Goal: Navigation & Orientation: Understand site structure

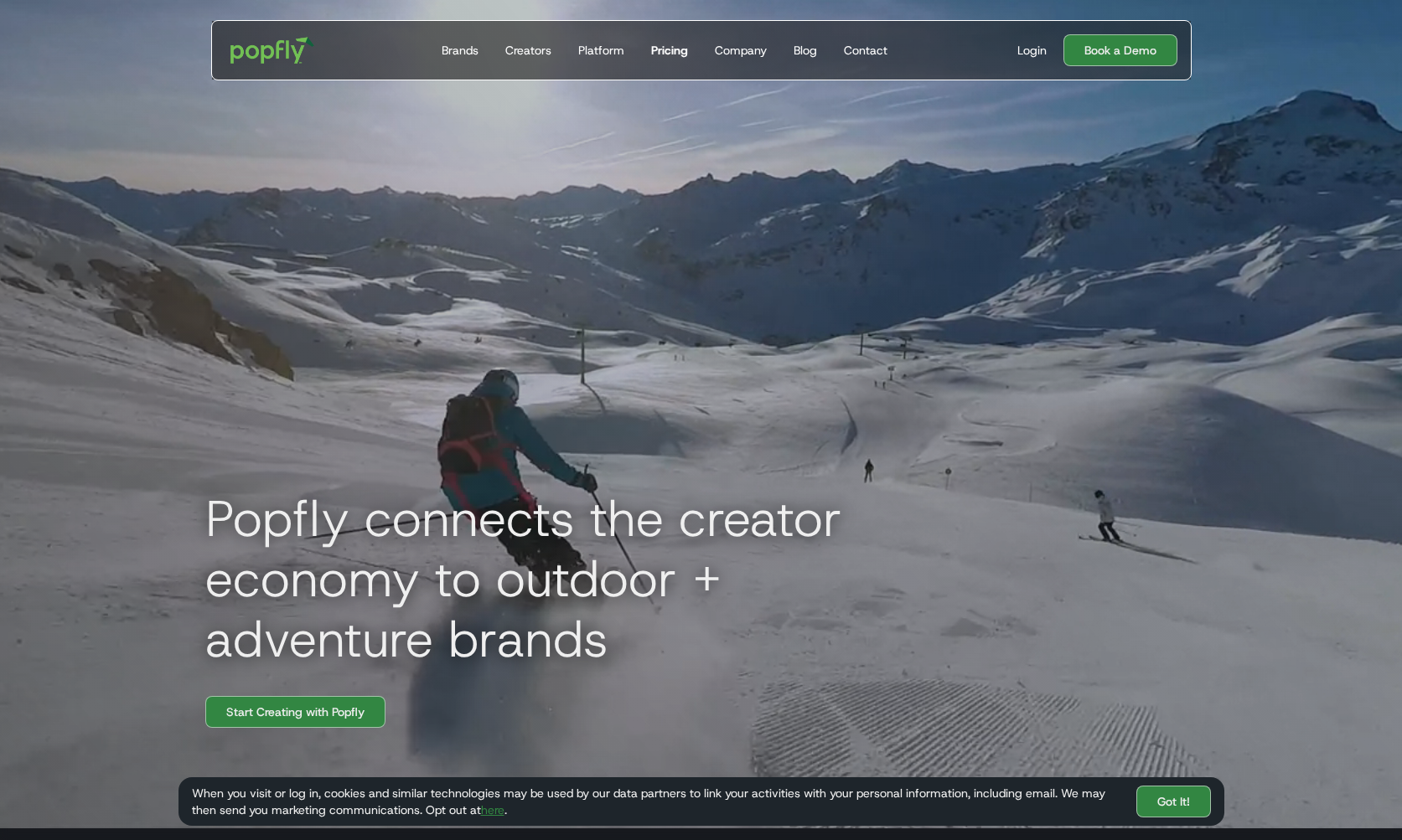
click at [658, 47] on div "Pricing" at bounding box center [669, 50] width 37 height 17
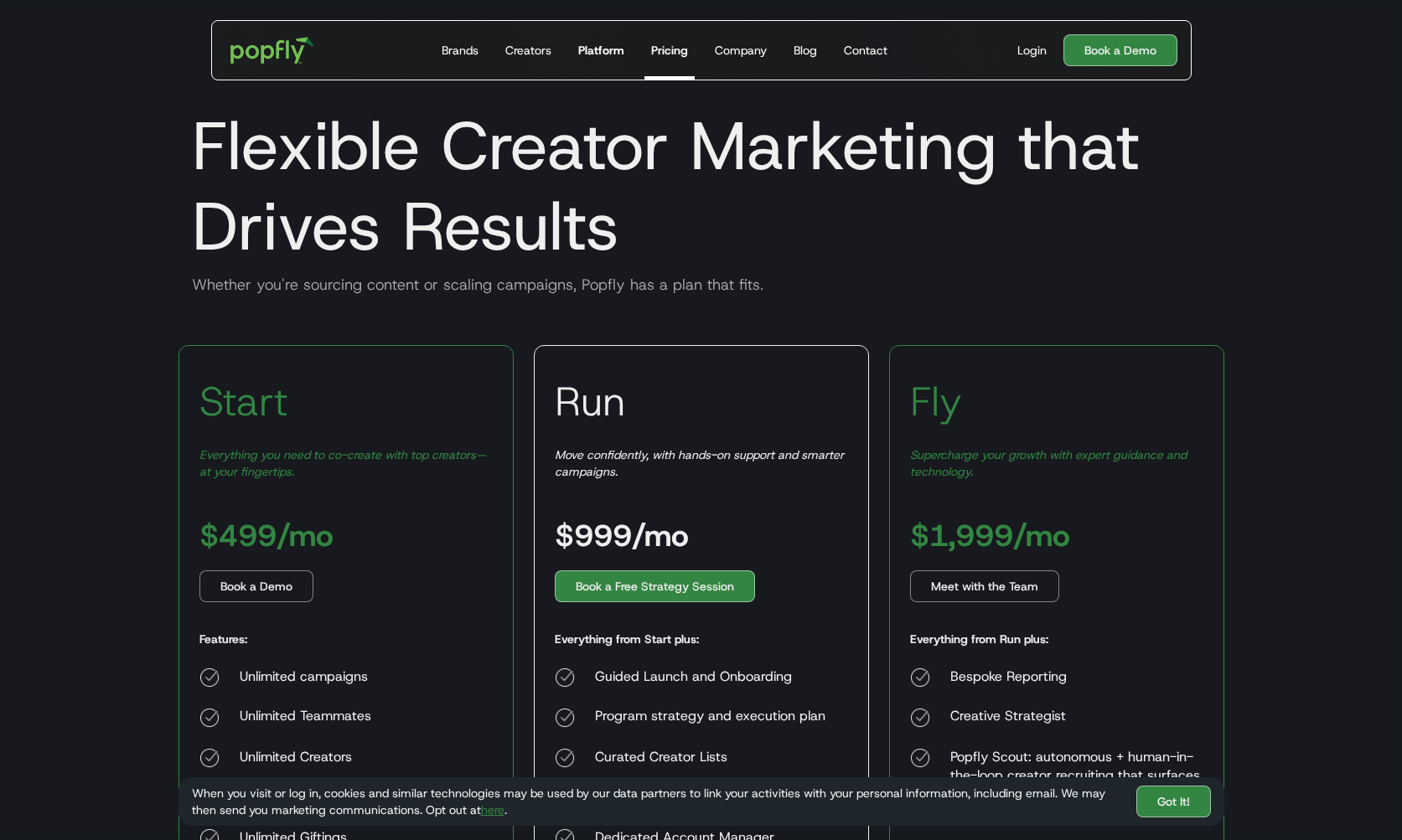
click at [602, 52] on div "Platform" at bounding box center [601, 50] width 46 height 17
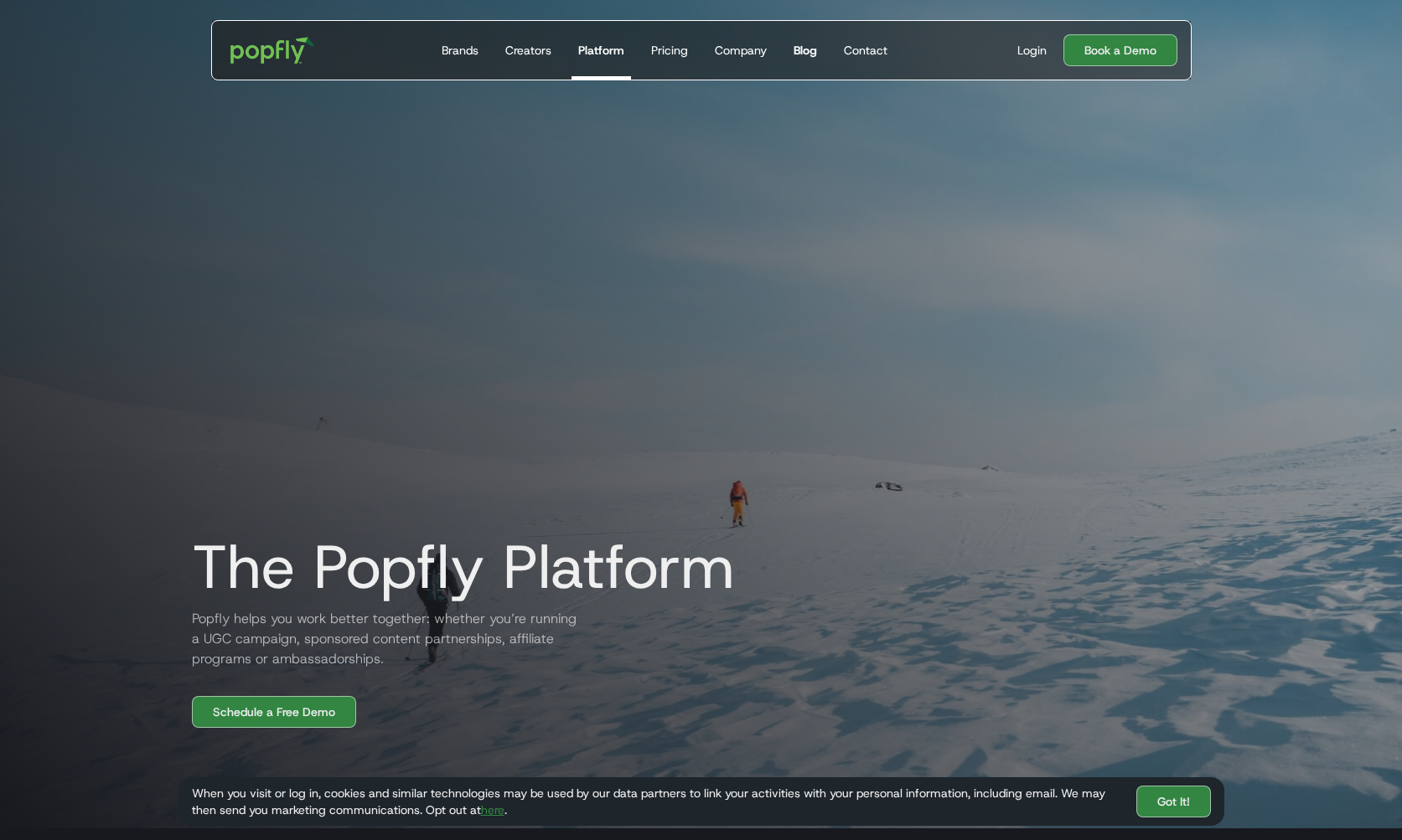
click at [815, 54] on div "Blog" at bounding box center [805, 50] width 24 height 17
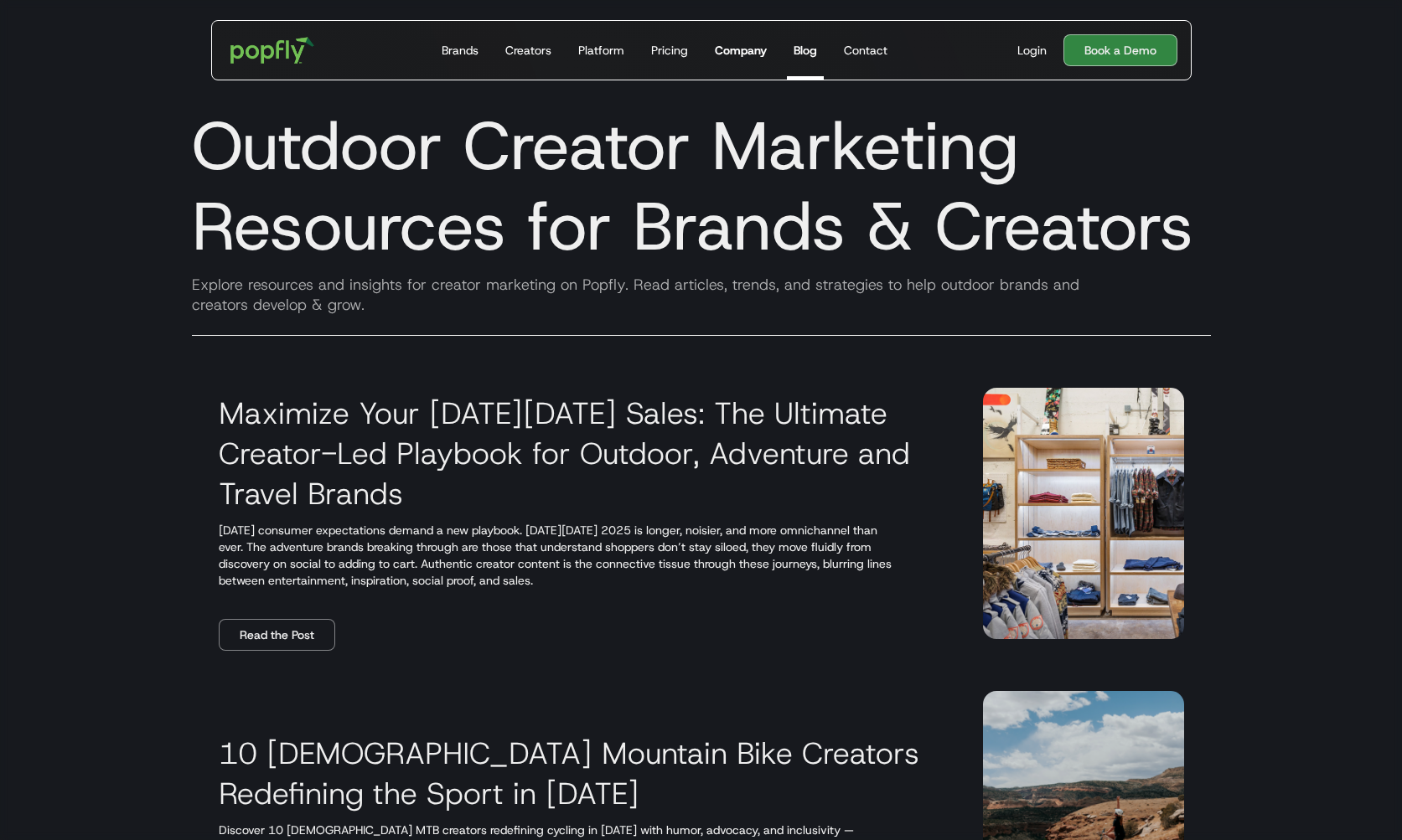
click at [751, 56] on div "Company" at bounding box center [740, 50] width 52 height 17
